Goal: Check status: Check status

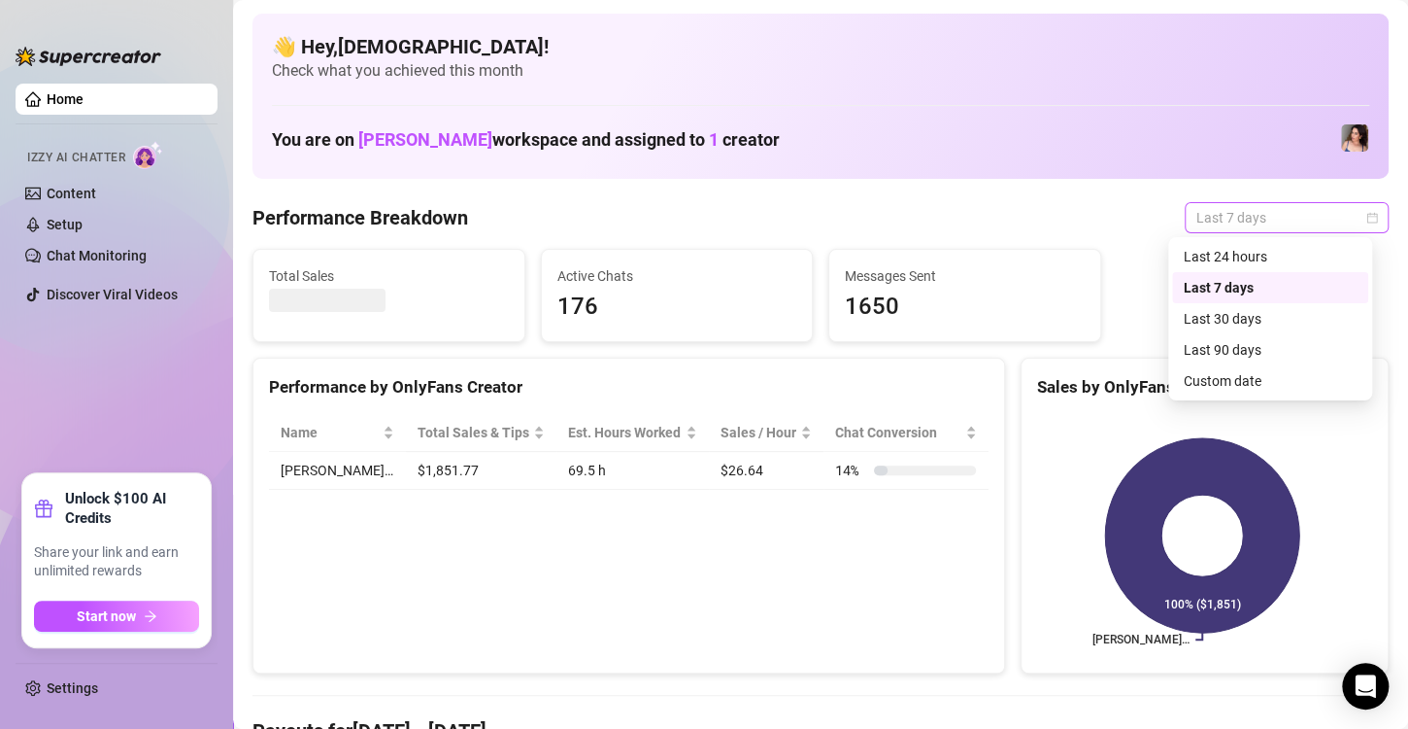
click at [1342, 226] on span "Last 7 days" at bounding box center [1287, 217] width 181 height 29
click at [1222, 370] on div "Custom date" at bounding box center [1270, 380] width 173 height 21
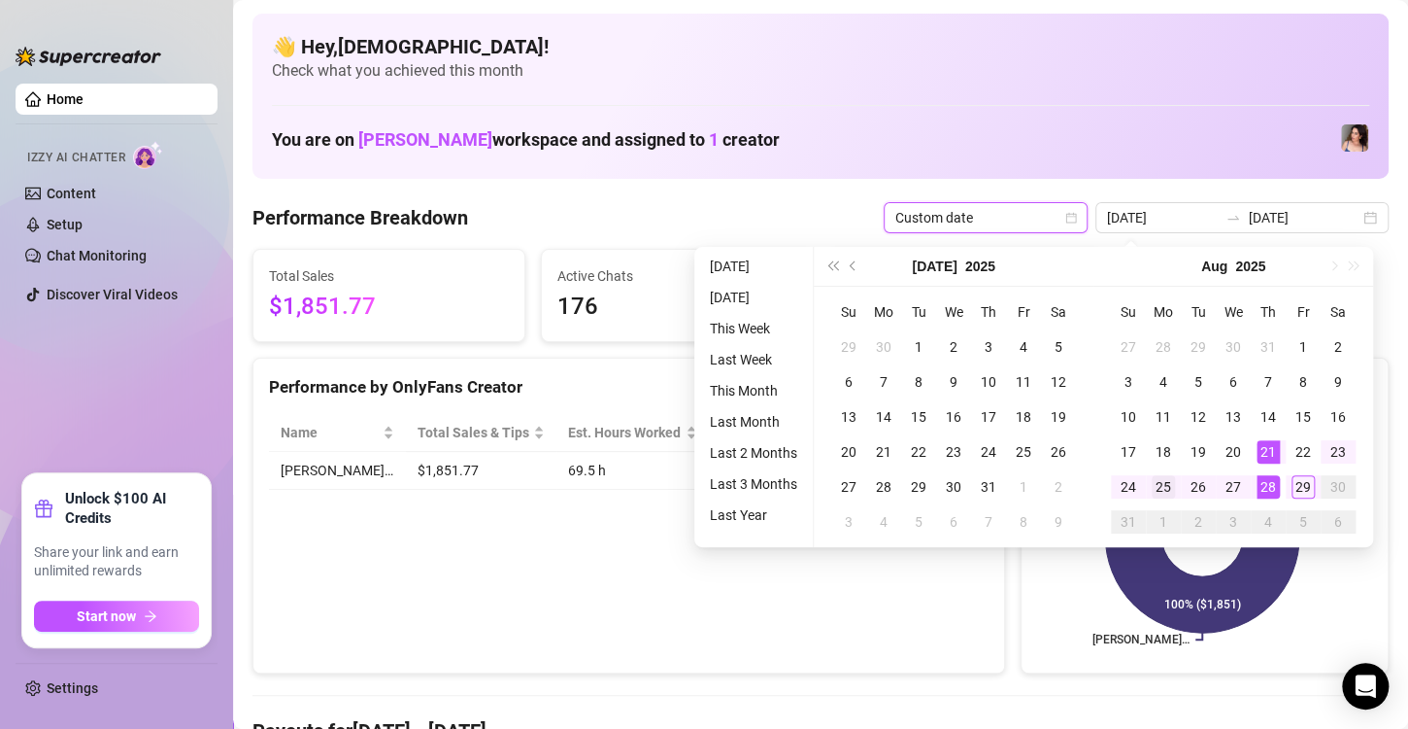
type input "2025-08-25"
click at [1164, 493] on div "25" at bounding box center [1163, 486] width 23 height 23
type input "2025-08-29"
click at [1305, 482] on div "29" at bounding box center [1303, 486] width 23 height 23
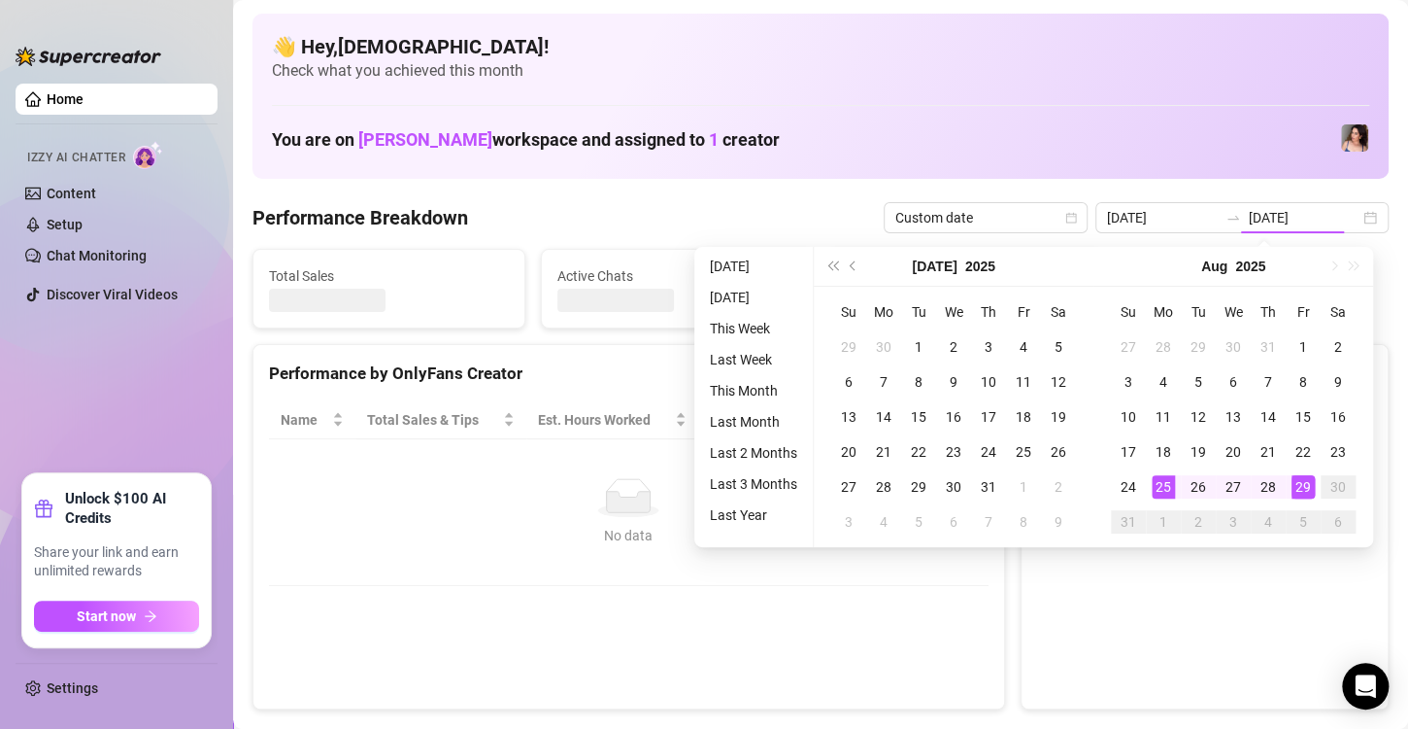
type input "2025-08-25"
type input "2025-08-29"
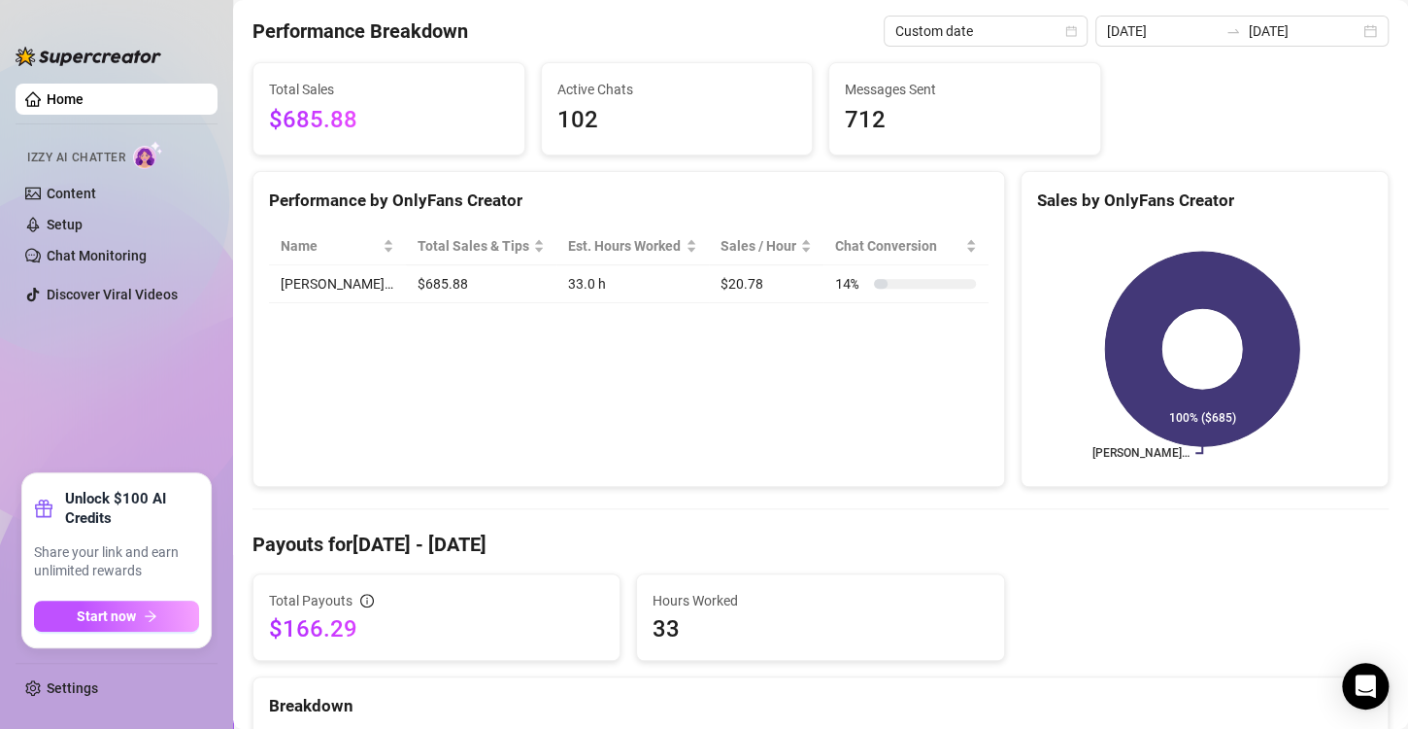
scroll to position [161, 0]
